Goal: Task Accomplishment & Management: Manage account settings

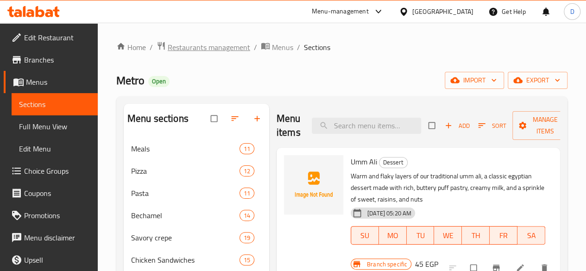
click at [232, 44] on span "Restaurants management" at bounding box center [209, 47] width 83 height 11
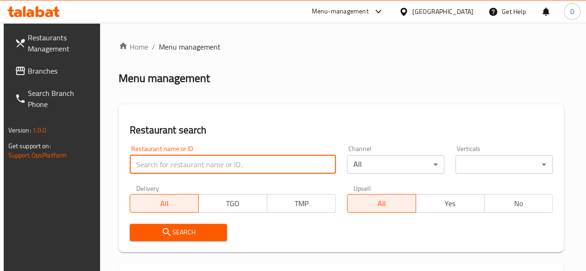
click at [188, 169] on input "search" at bounding box center [233, 164] width 206 height 19
type input "pidza"
click button "Search" at bounding box center [178, 232] width 97 height 17
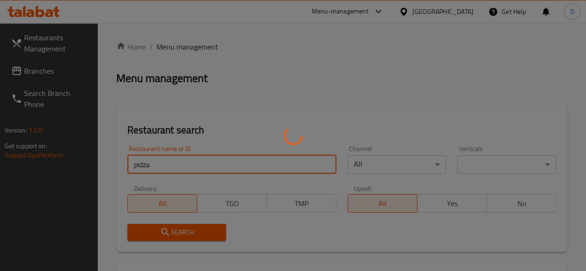
scroll to position [189, 0]
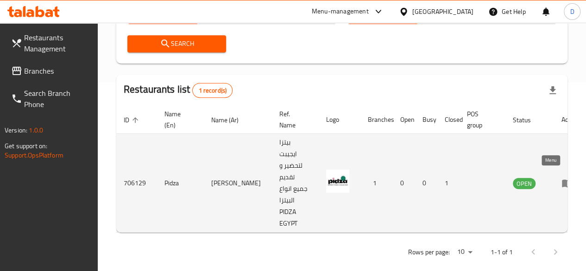
click at [562, 178] on icon "enhanced table" at bounding box center [567, 183] width 11 height 11
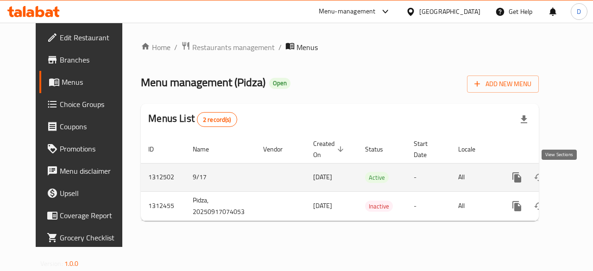
click at [579, 176] on icon "enhanced table" at bounding box center [584, 177] width 11 height 11
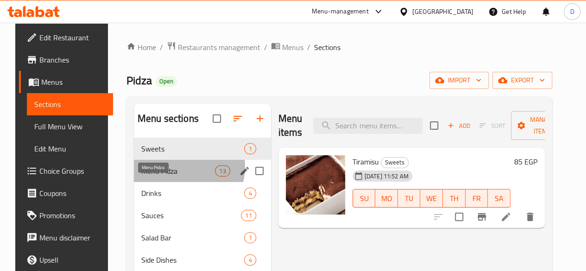
click at [177, 177] on span "Menu Pidza" at bounding box center [178, 171] width 74 height 11
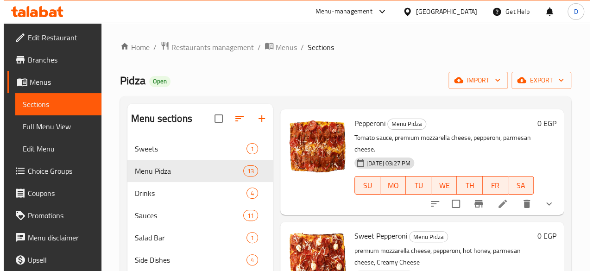
scroll to position [36, 0]
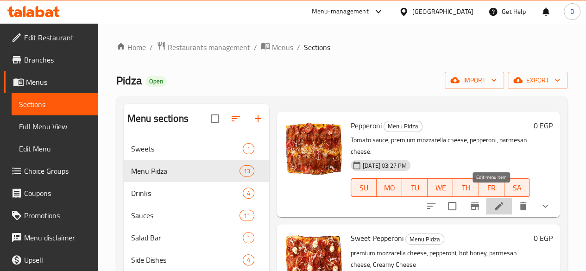
click at [494, 201] on icon at bounding box center [499, 206] width 11 height 11
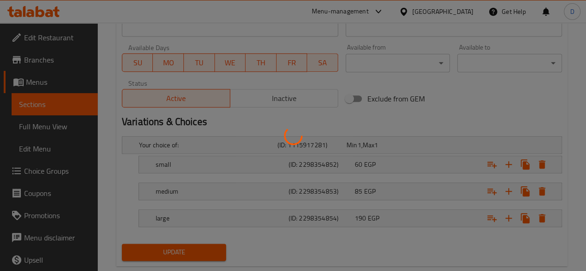
scroll to position [437, 0]
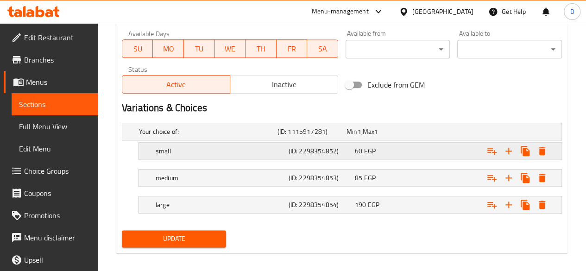
click at [272, 145] on div "small" at bounding box center [220, 151] width 133 height 13
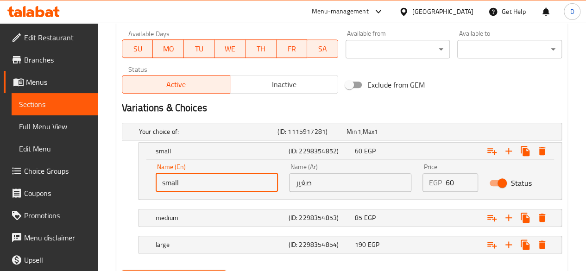
click at [197, 187] on input "small" at bounding box center [217, 182] width 122 height 19
type input "single"
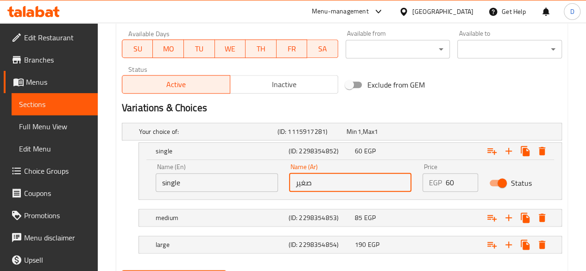
drag, startPoint x: 308, startPoint y: 182, endPoint x: 260, endPoint y: 184, distance: 47.8
click at [260, 184] on div "Name (En) single Name (En) Name (Ar) صغير Name (Ar) Price EGP 60 Price Status" at bounding box center [350, 177] width 401 height 39
type input "سينجل"
click at [266, 215] on h5 "medium" at bounding box center [220, 217] width 129 height 9
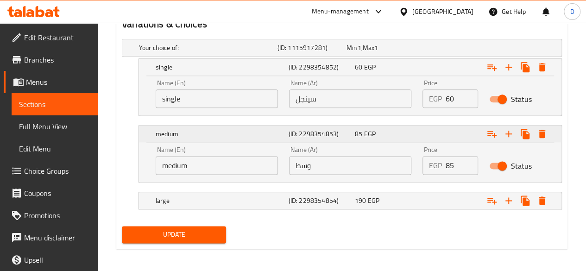
scroll to position [522, 0]
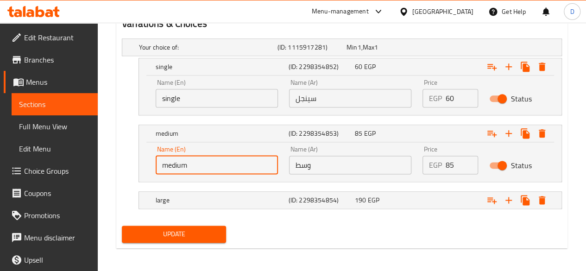
drag, startPoint x: 211, startPoint y: 164, endPoint x: 106, endPoint y: 168, distance: 105.8
type input "م"
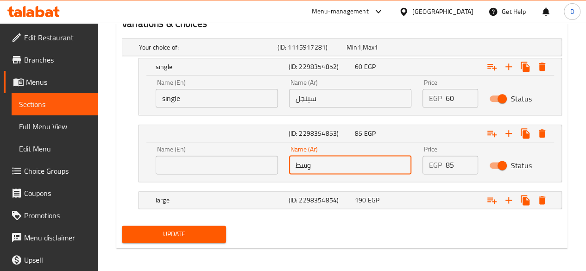
drag, startPoint x: 340, startPoint y: 166, endPoint x: 183, endPoint y: 150, distance: 158.0
click at [183, 150] on div "Name (En) Name (En) Name (Ar) وسط Name (Ar) Price EGP 85 Price Status" at bounding box center [350, 159] width 401 height 39
type input "م"
type input "لاين"
click at [285, 204] on div "large" at bounding box center [220, 200] width 133 height 13
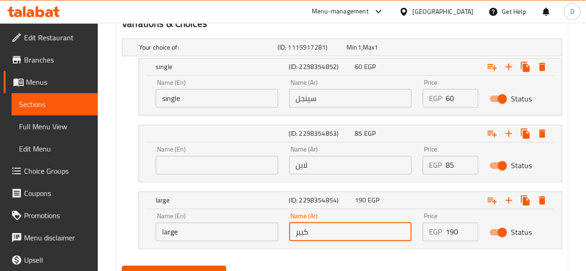
drag, startPoint x: 333, startPoint y: 235, endPoint x: 272, endPoint y: 235, distance: 60.7
click at [272, 235] on div "Name (En) large Name (En) Name (Ar) كبير Name (Ar) Price EGP 190 Price Status" at bounding box center [350, 226] width 401 height 39
type input "اوريجينال"
click at [232, 170] on input "text" at bounding box center [217, 165] width 122 height 19
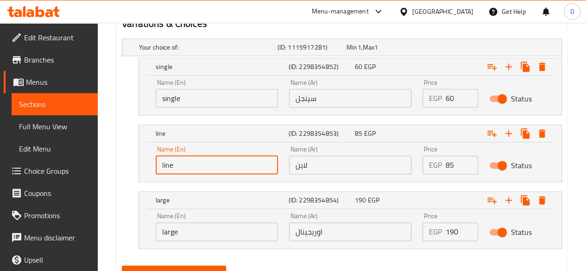
type input "line"
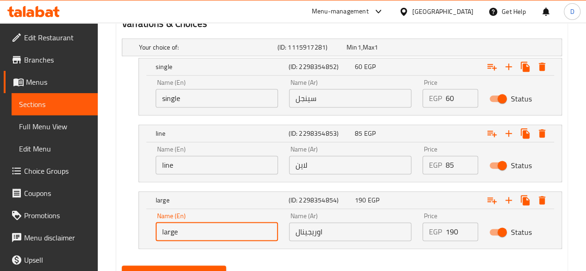
drag, startPoint x: 248, startPoint y: 226, endPoint x: 91, endPoint y: 242, distance: 157.6
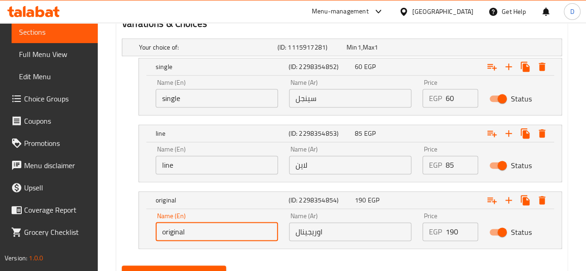
type input "original"
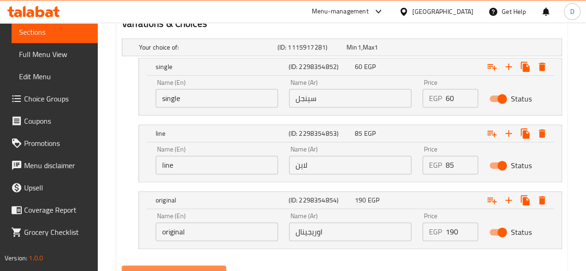
click at [163, 268] on span "Update" at bounding box center [174, 274] width 90 height 12
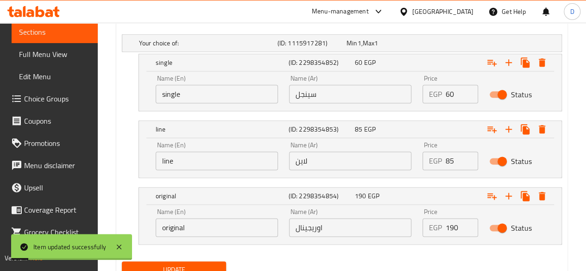
scroll to position [527, 0]
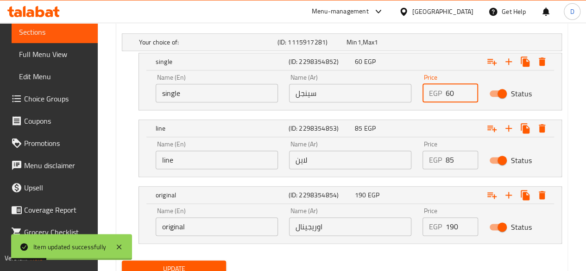
drag, startPoint x: 459, startPoint y: 94, endPoint x: 423, endPoint y: 99, distance: 36.5
click at [423, 99] on div "EGP 60 Price" at bounding box center [451, 93] width 56 height 19
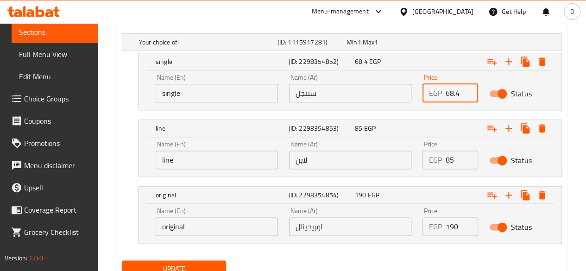
type input "68.4"
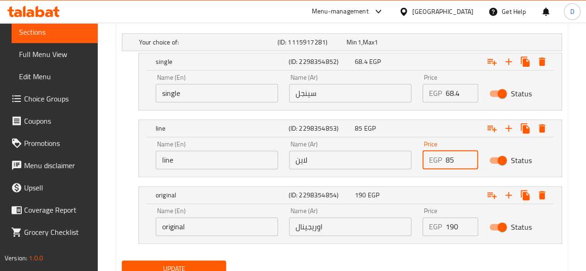
click at [462, 154] on input "85" at bounding box center [462, 160] width 32 height 19
drag, startPoint x: 461, startPoint y: 159, endPoint x: 385, endPoint y: 162, distance: 75.6
click at [385, 162] on div "Name (En) line Name (En) Name (Ar) لاين Name (Ar) Price EGP 85 Price Status" at bounding box center [350, 154] width 401 height 39
type input "96.9"
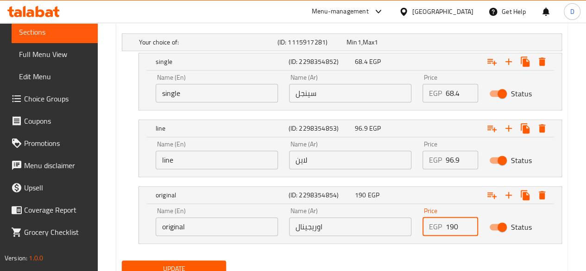
drag, startPoint x: 458, startPoint y: 223, endPoint x: 382, endPoint y: 229, distance: 76.2
click at [382, 229] on div "Name (En) original Name (En) Name (Ar) اوريجينال Name (Ar) Price EGP 190 Price …" at bounding box center [350, 221] width 401 height 39
type input "216.6"
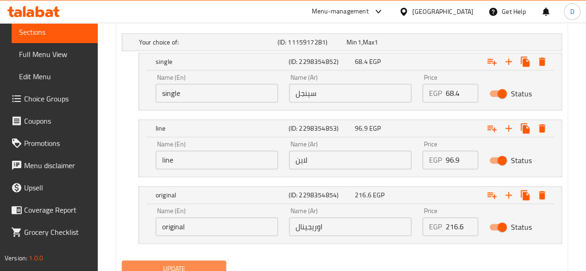
click at [201, 265] on span "Update" at bounding box center [174, 269] width 90 height 12
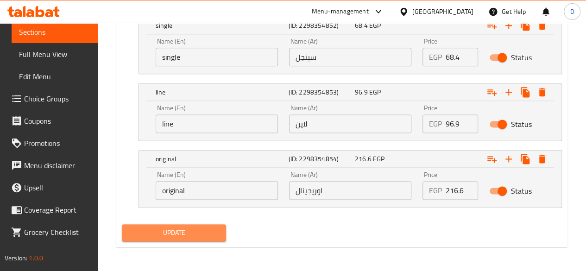
click at [146, 227] on span "Update" at bounding box center [174, 233] width 90 height 12
